Goal: Task Accomplishment & Management: Use online tool/utility

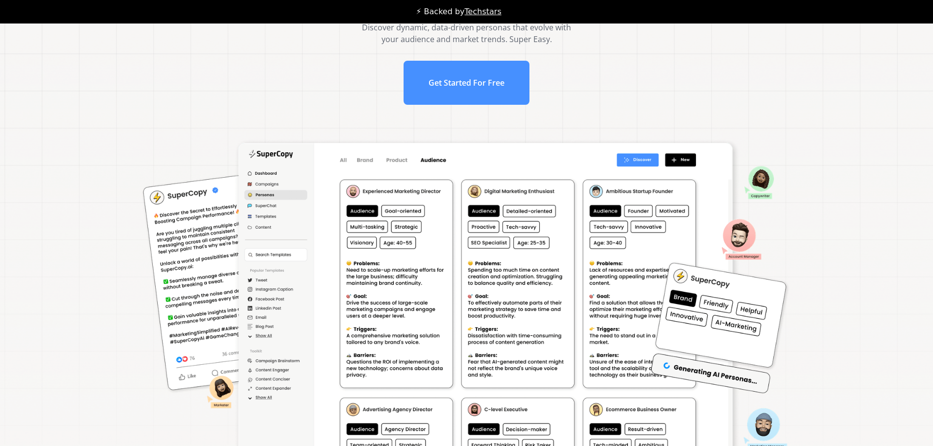
scroll to position [49, 0]
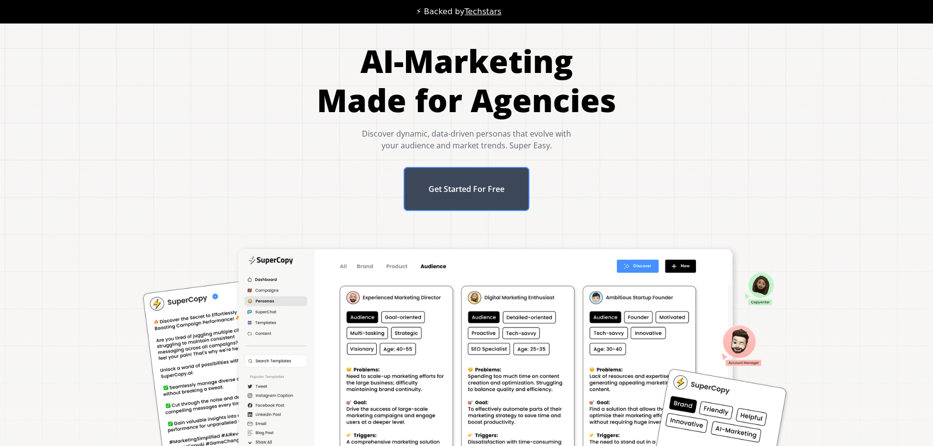
click at [484, 182] on link "Get Started For Free" at bounding box center [467, 189] width 126 height 44
